Goal: Task Accomplishment & Management: Manage account settings

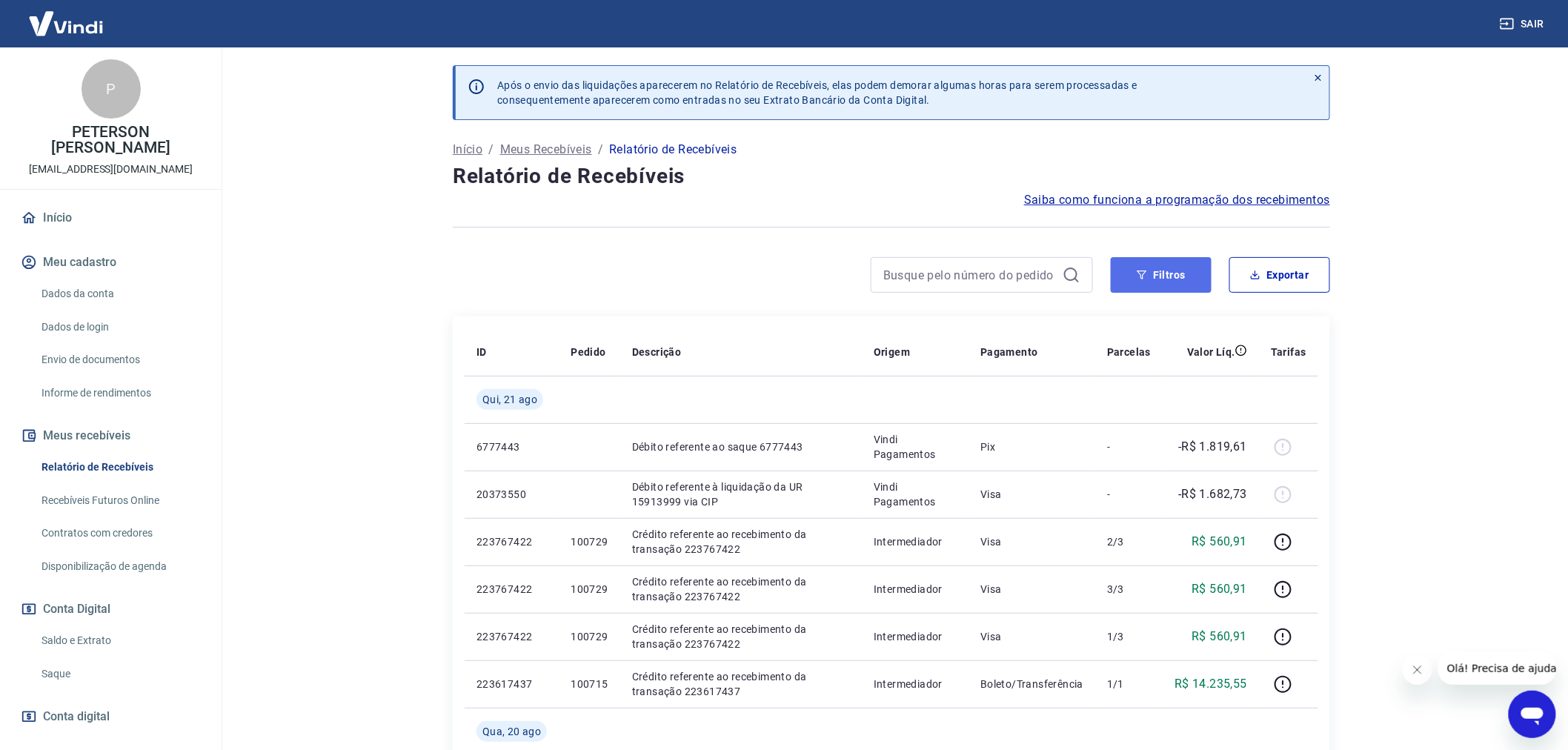
drag, startPoint x: 1172, startPoint y: 261, endPoint x: 1174, endPoint y: 279, distance: 18.1
click at [1172, 261] on button "Filtros" at bounding box center [1161, 274] width 101 height 35
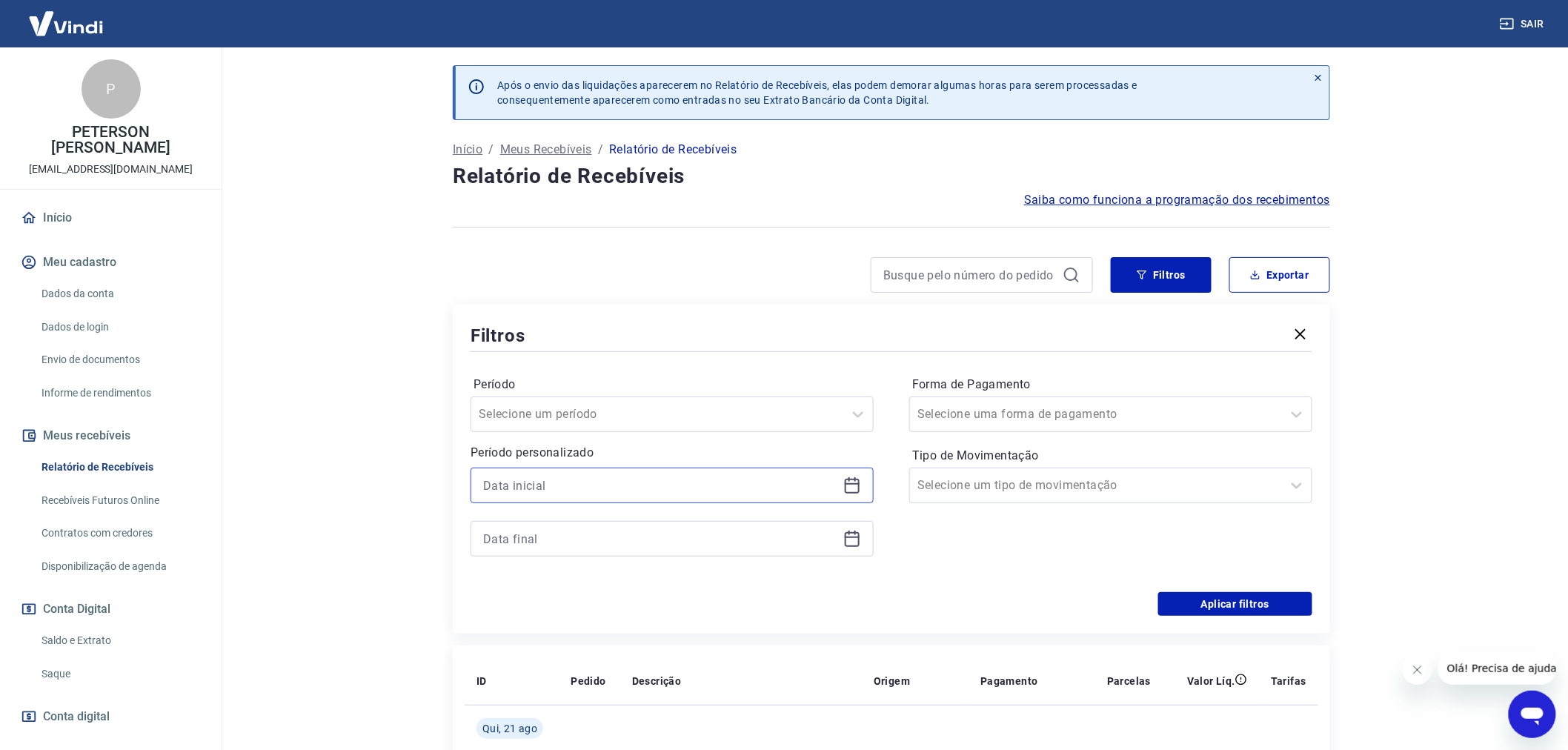
click at [536, 482] on input at bounding box center [660, 485] width 354 height 23
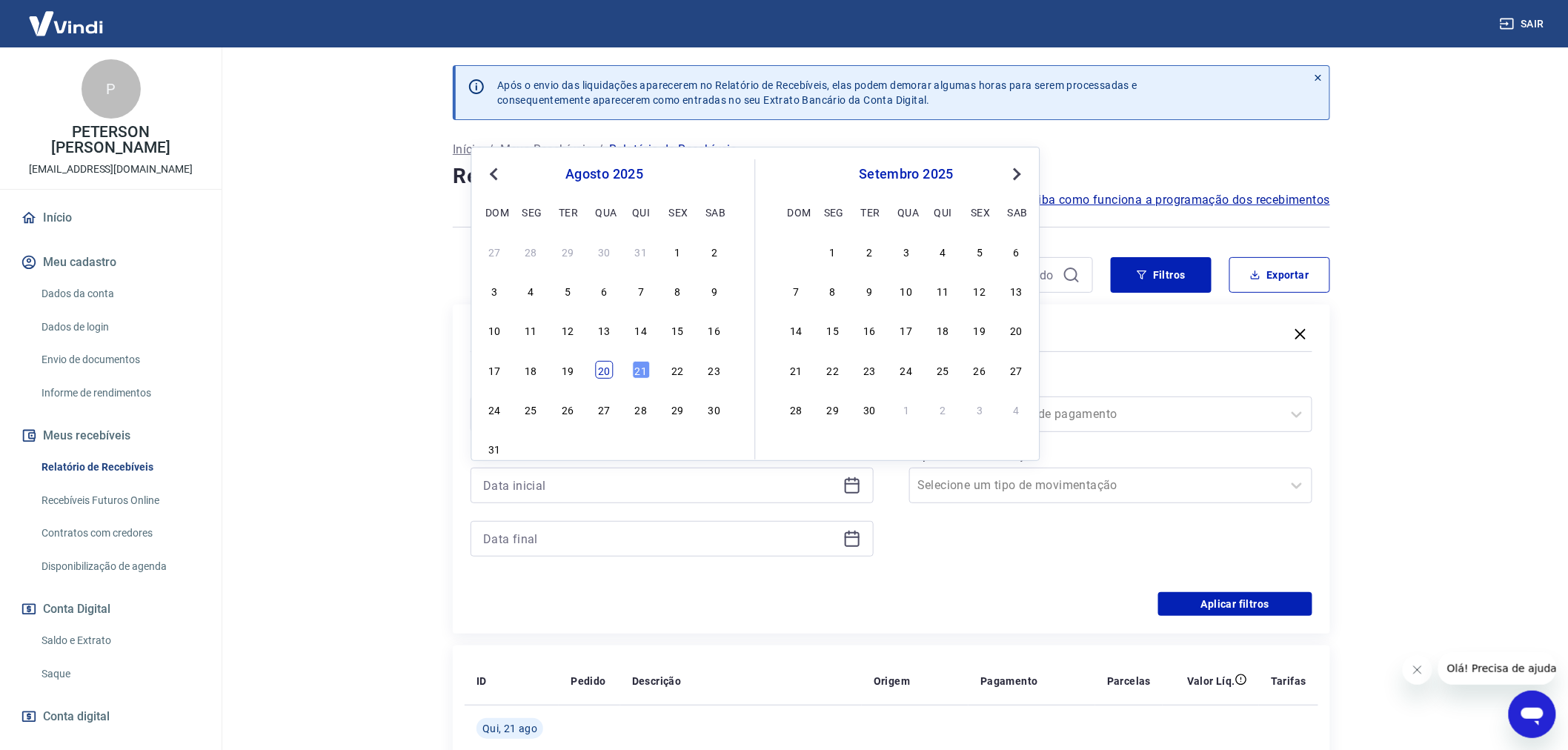
click at [602, 373] on div "20" at bounding box center [605, 370] width 18 height 18
type input "[DATE]"
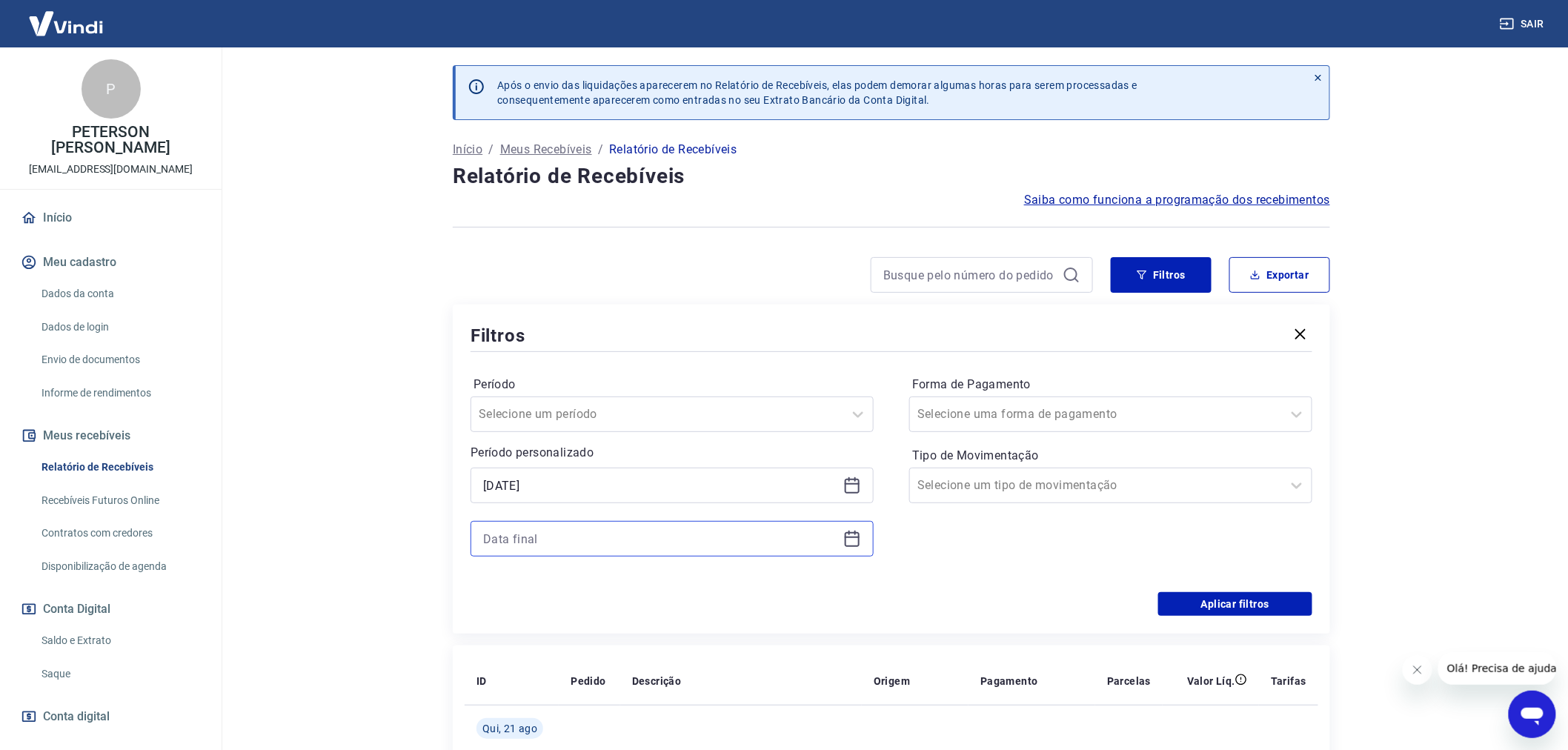
click at [505, 532] on input at bounding box center [660, 539] width 354 height 23
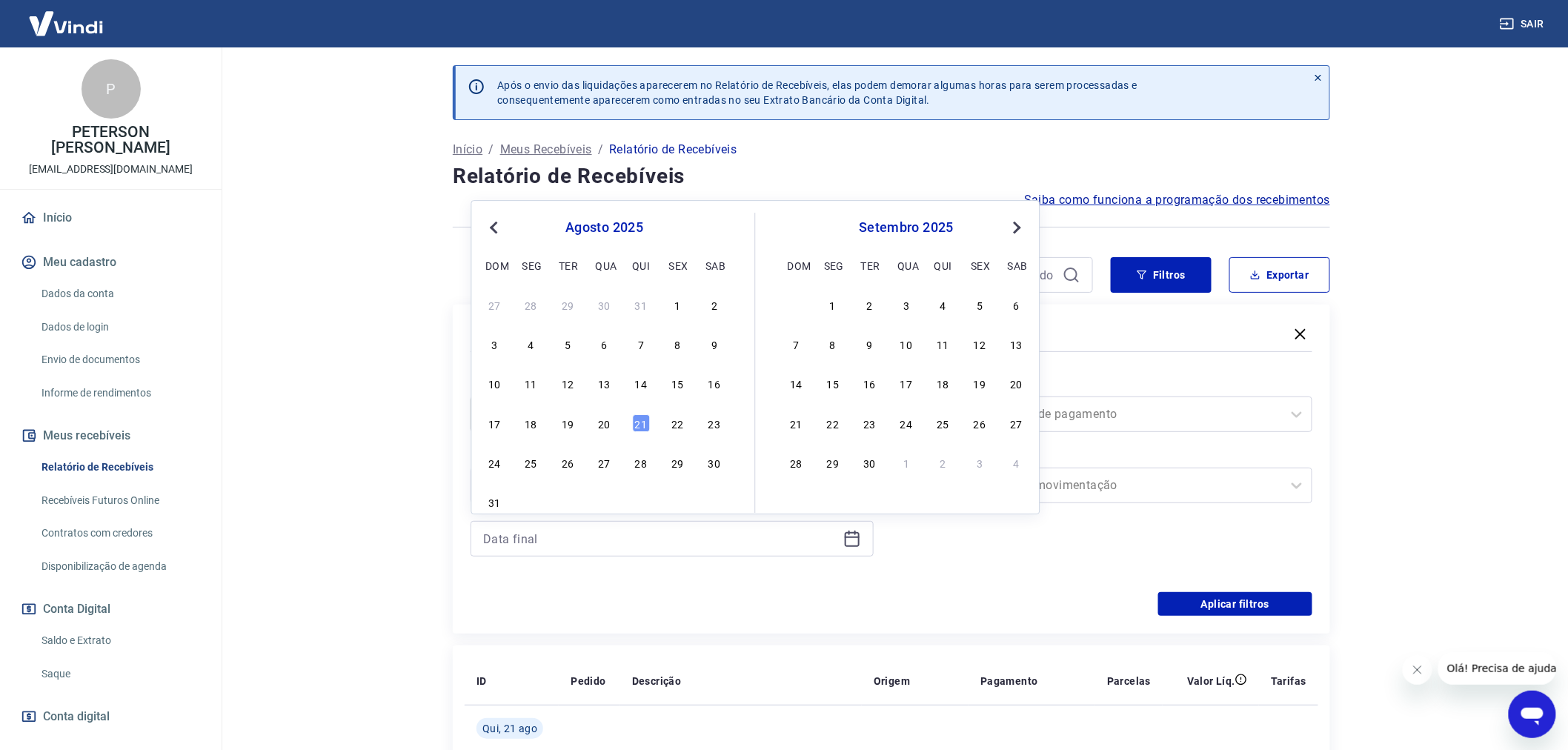
drag, startPoint x: 646, startPoint y: 414, endPoint x: 638, endPoint y: 423, distance: 12.0
click at [646, 415] on div "21" at bounding box center [641, 424] width 18 height 18
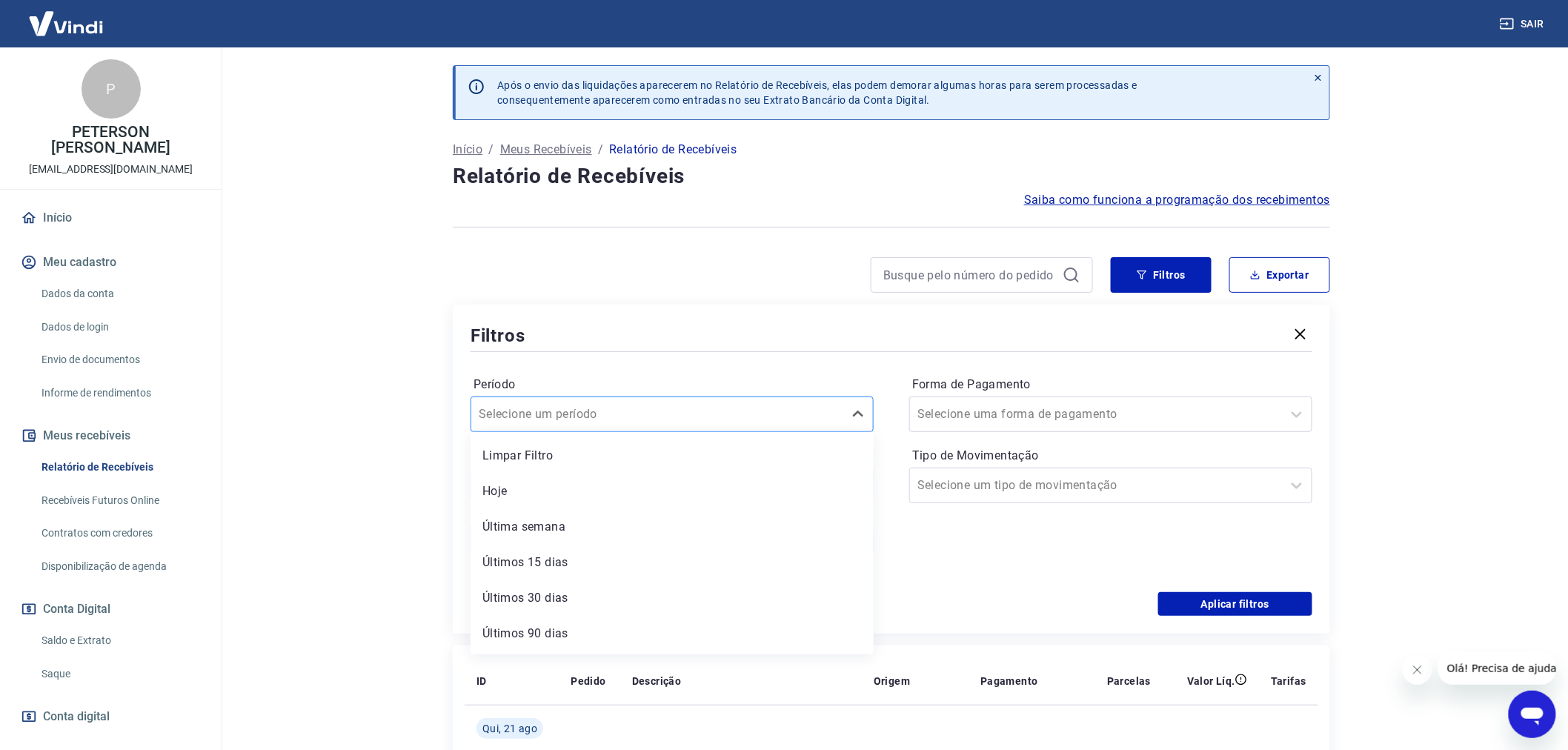
click at [638, 423] on div at bounding box center [657, 414] width 357 height 21
type input "[DATE]"
click at [257, 492] on main "Após o envio das liquidações aparecerem no Relatório de Recebíveis, elas podem …" at bounding box center [891, 398] width 1353 height 702
click at [1232, 603] on button "Aplicar filtros" at bounding box center [1235, 604] width 154 height 24
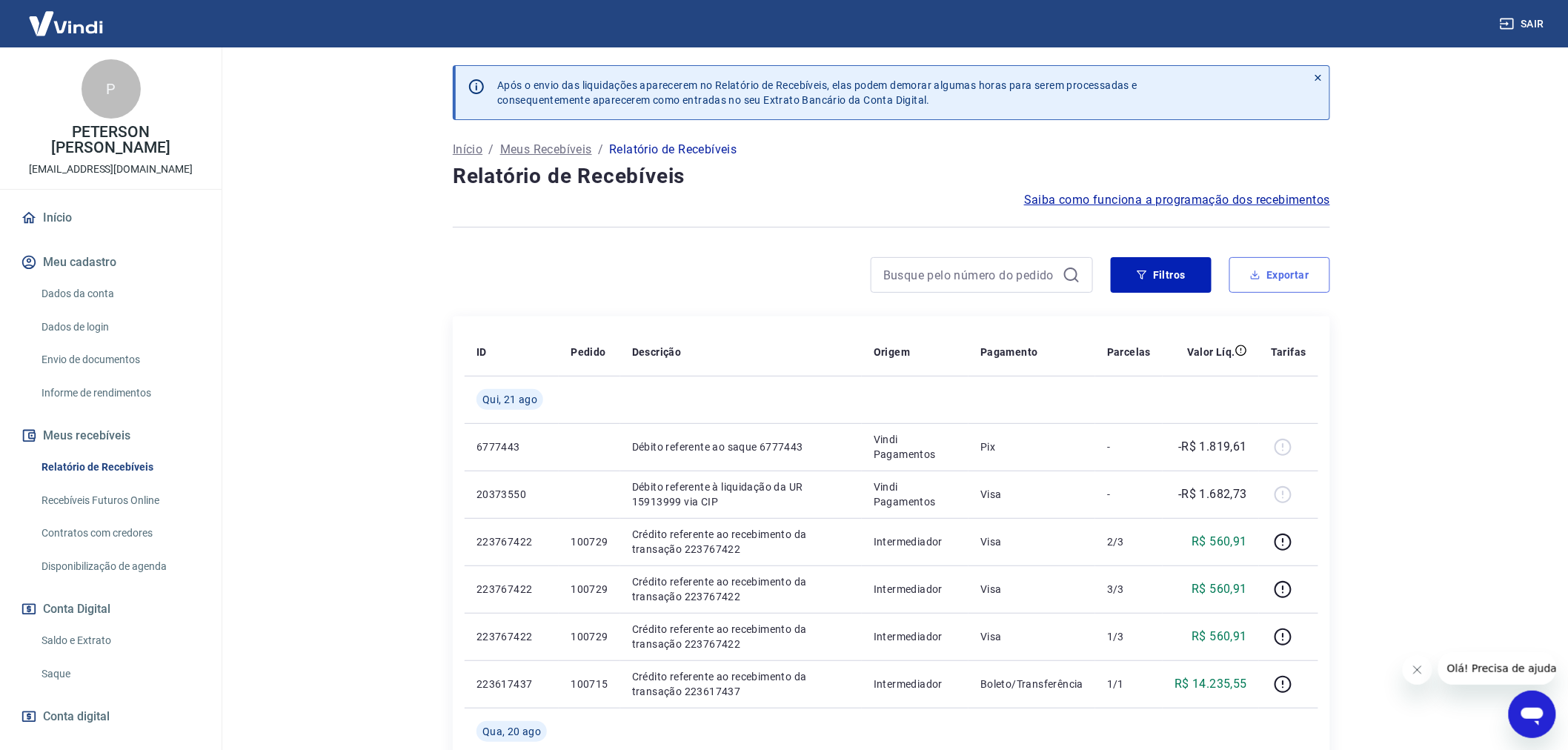
click at [1277, 269] on button "Exportar" at bounding box center [1279, 274] width 101 height 35
type input "[DATE]"
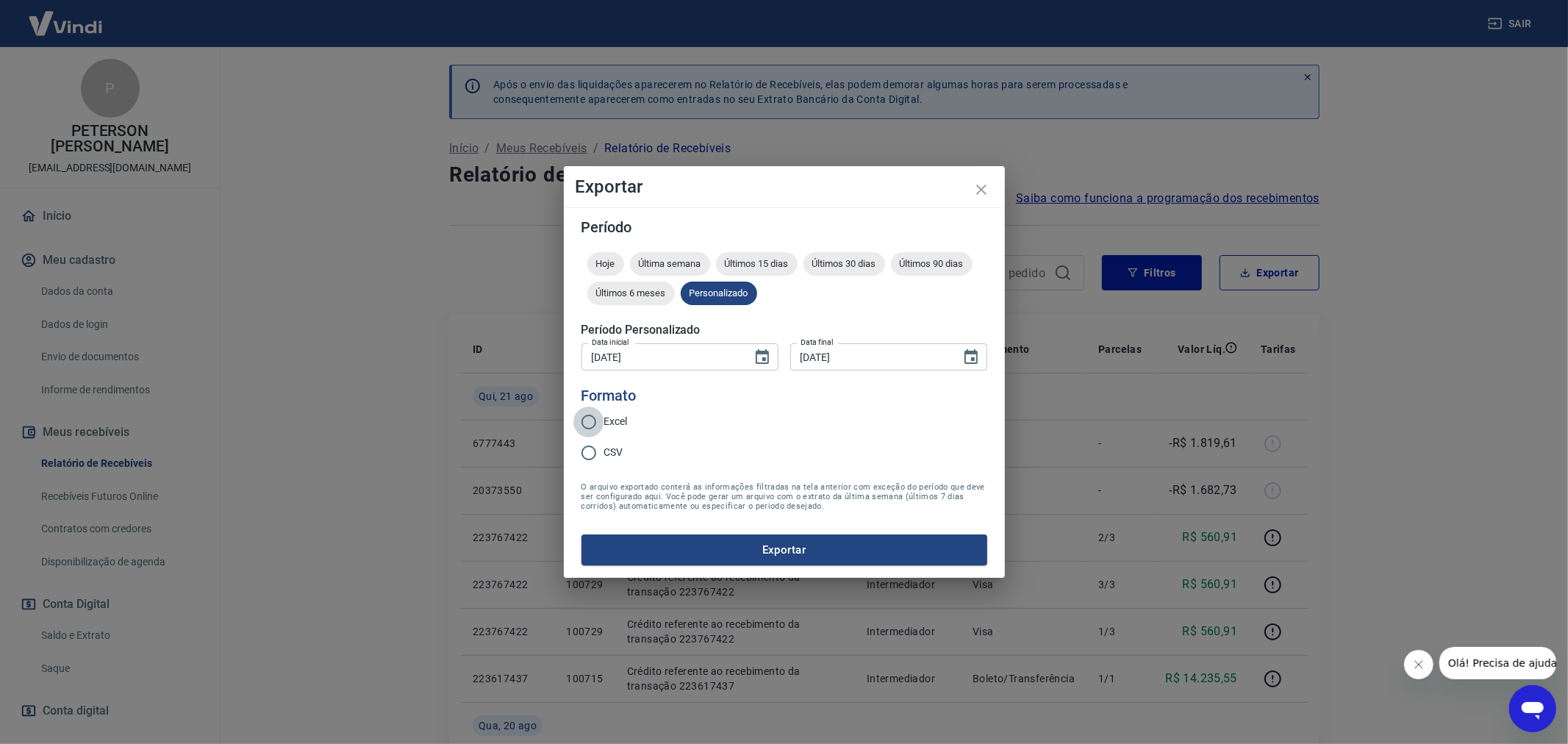
click at [594, 417] on input "Excel" at bounding box center [589, 422] width 31 height 31
radio input "true"
click at [793, 544] on button "Exportar" at bounding box center [784, 550] width 406 height 31
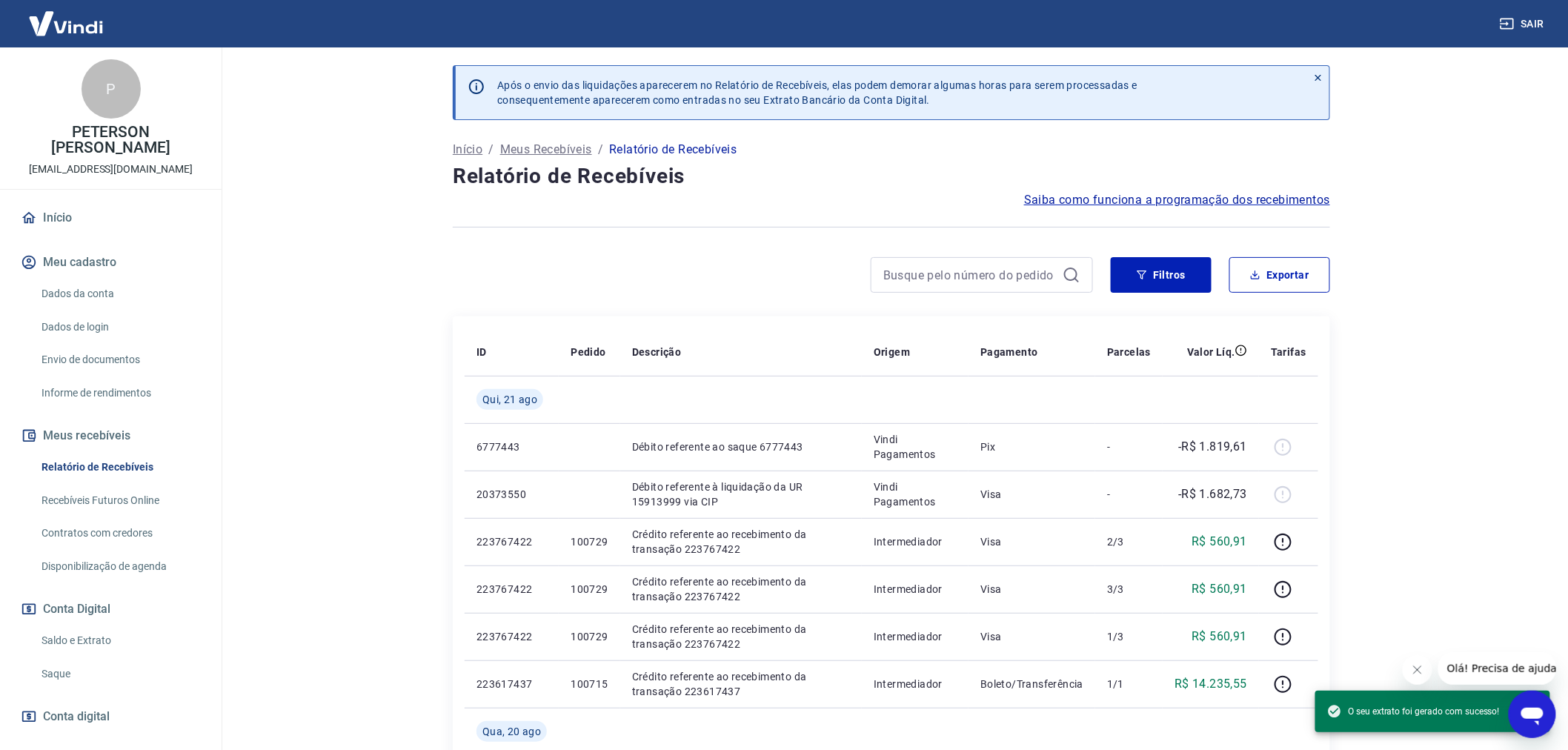
drag, startPoint x: 77, startPoint y: 642, endPoint x: 170, endPoint y: 621, distance: 95.3
click at [77, 642] on link "Saldo e Extrato" at bounding box center [119, 639] width 168 height 30
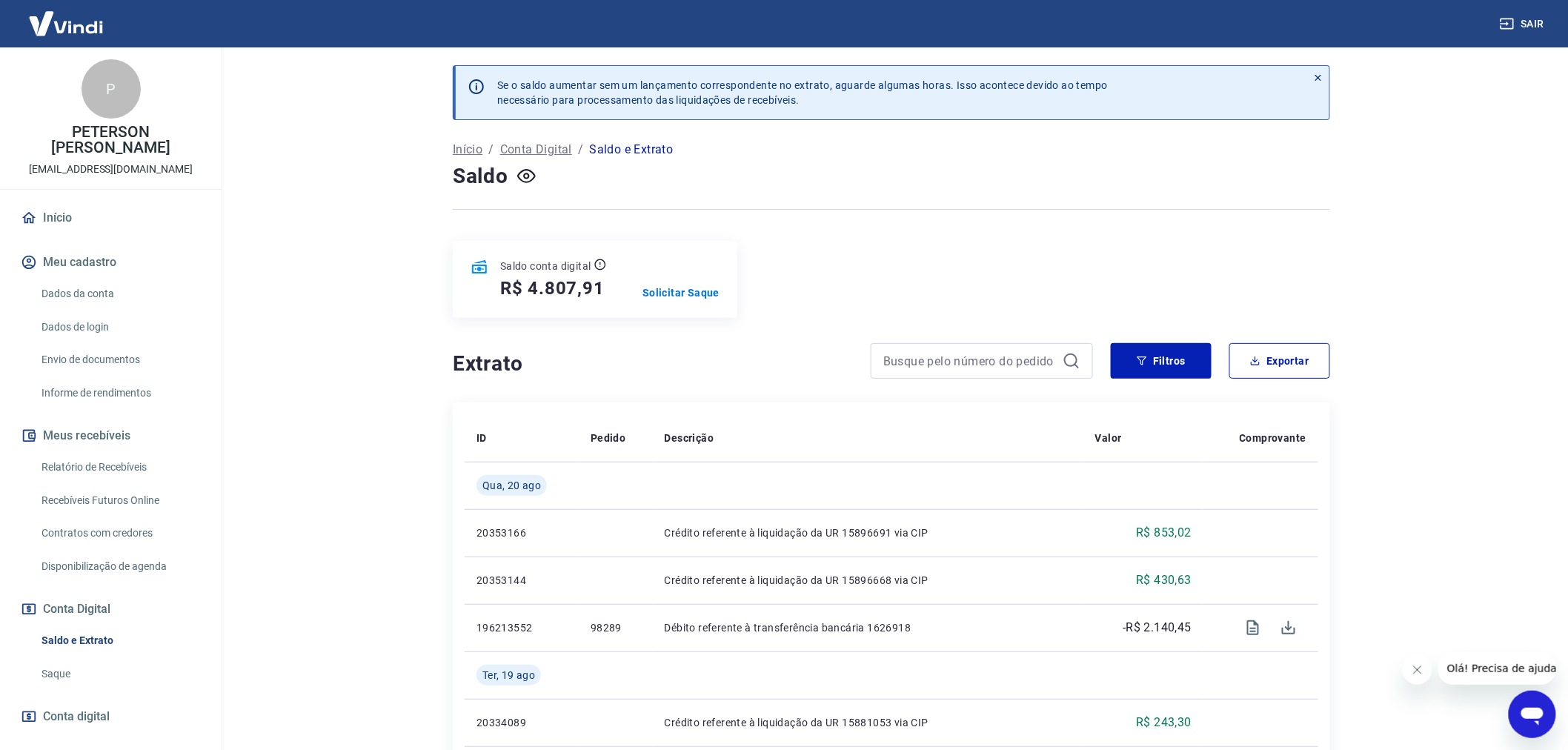
click at [648, 143] on p "Saldo e Extrato" at bounding box center [630, 150] width 83 height 18
click at [605, 146] on p "Saldo e Extrato" at bounding box center [630, 150] width 83 height 18
click at [649, 151] on p "Saldo e Extrato" at bounding box center [630, 150] width 83 height 18
click at [649, 151] on p "Saldo e Extrato" at bounding box center [630, 150] width 83 height 18
click at [610, 165] on div "Saldo" at bounding box center [891, 176] width 877 height 30
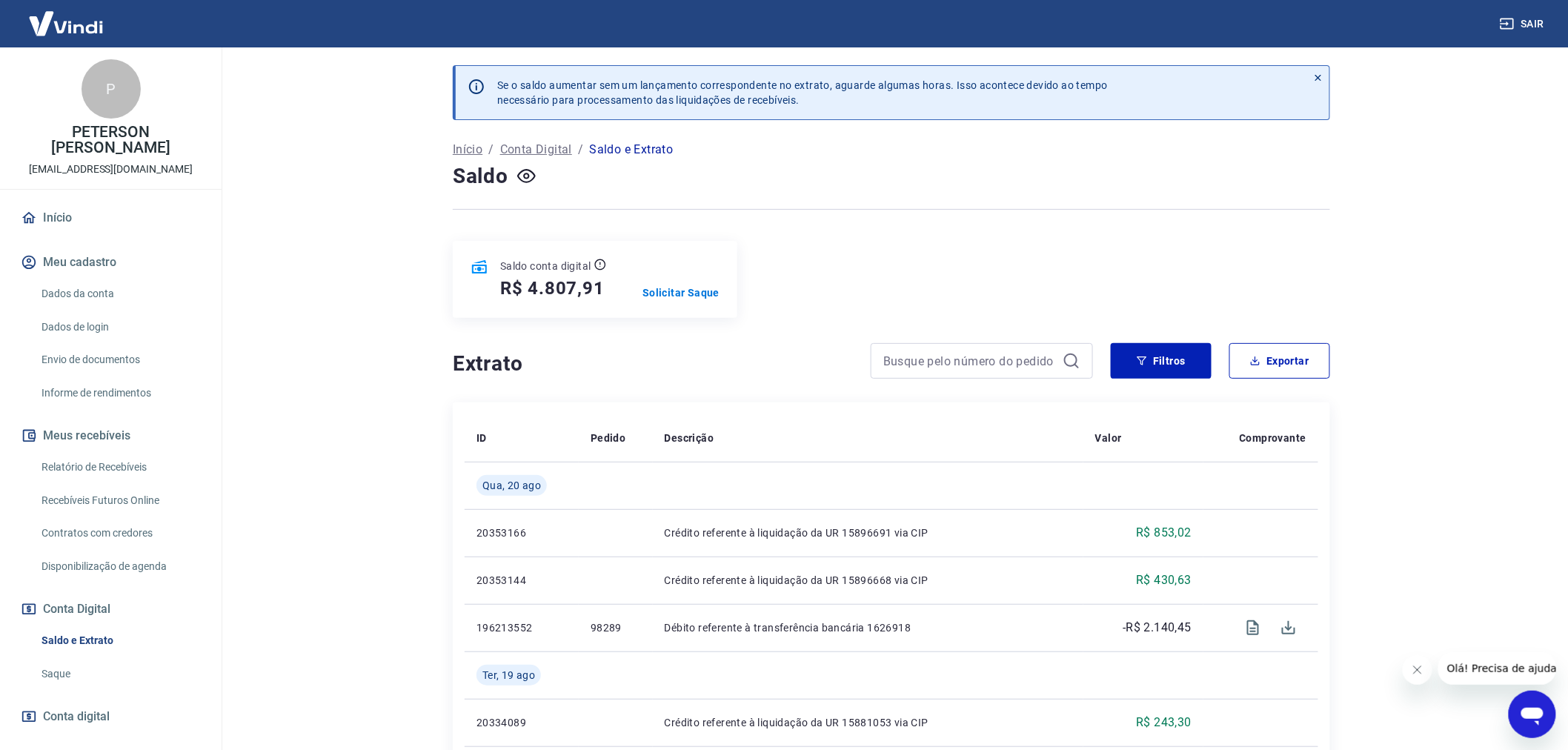
drag, startPoint x: 613, startPoint y: 151, endPoint x: 628, endPoint y: 140, distance: 18.6
click at [616, 150] on p "Saldo e Extrato" at bounding box center [630, 150] width 83 height 18
click at [615, 150] on p "Saldo e Extrato" at bounding box center [630, 150] width 83 height 18
click at [610, 149] on p "Saldo e Extrato" at bounding box center [630, 150] width 83 height 18
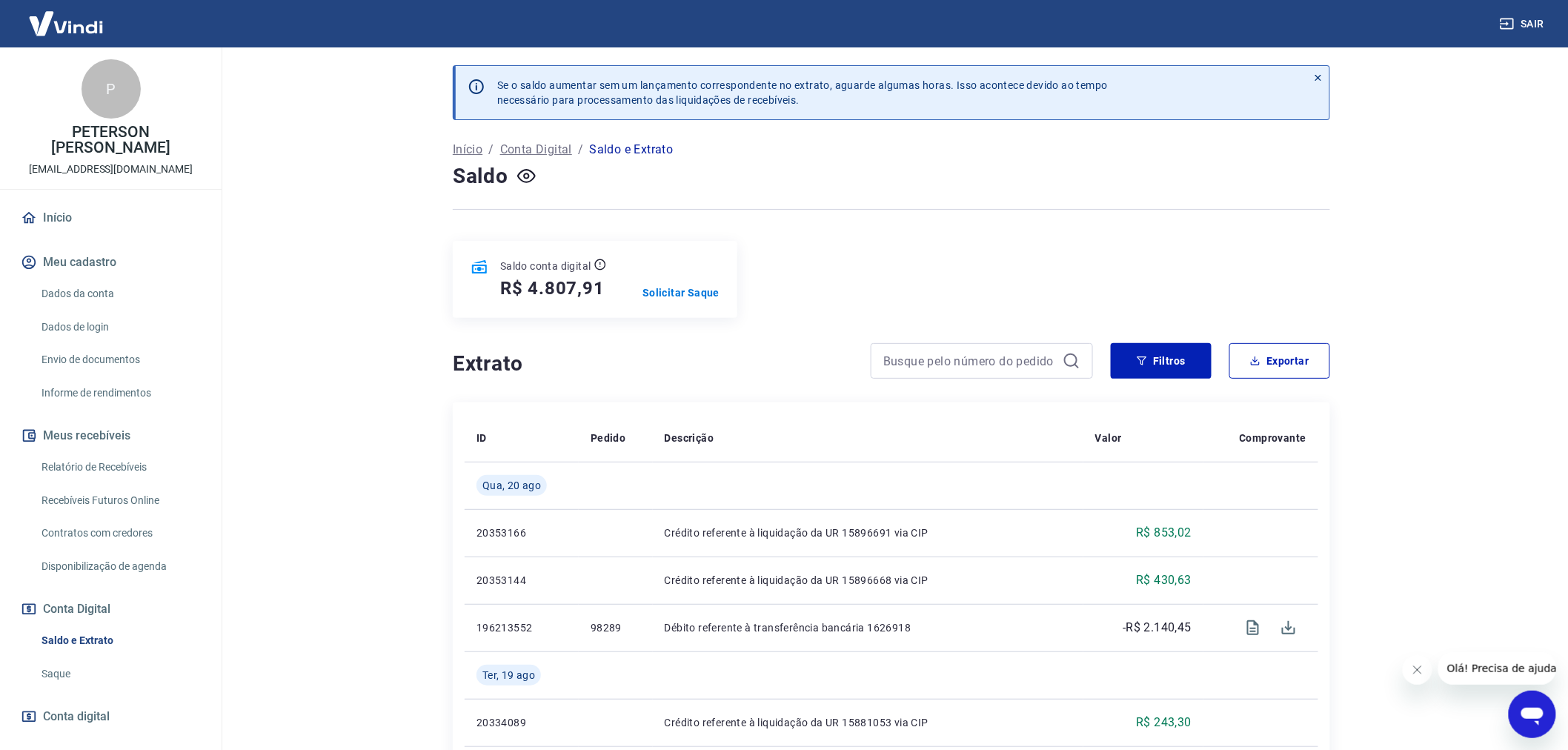
click at [639, 152] on p "Saldo e Extrato" at bounding box center [630, 150] width 83 height 18
click at [649, 146] on p "Saldo e Extrato" at bounding box center [630, 150] width 83 height 18
